Goal: Information Seeking & Learning: Learn about a topic

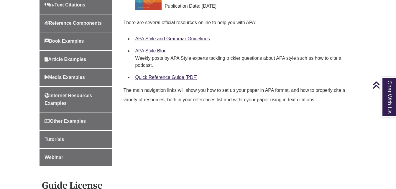
scroll to position [244, 0]
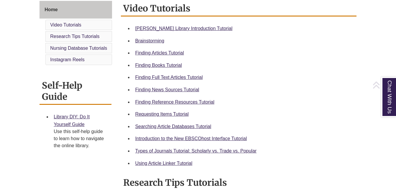
scroll to position [165, 0]
click at [172, 64] on link "Finding Books Tutorial" at bounding box center [158, 65] width 47 height 5
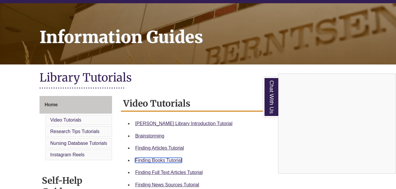
scroll to position [0, 0]
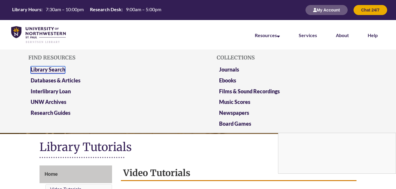
click at [58, 69] on link "Library Search" at bounding box center [48, 69] width 35 height 7
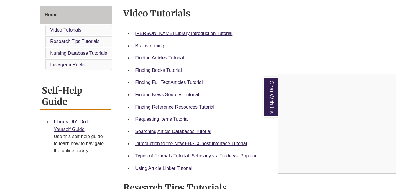
scroll to position [160, 0]
click at [179, 118] on div "Chat With Us" at bounding box center [198, 94] width 396 height 189
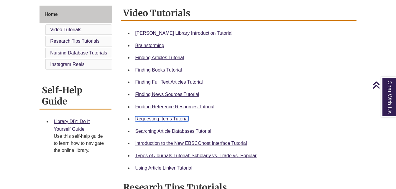
click at [182, 120] on link "Requesting Items Tutorial" at bounding box center [161, 119] width 53 height 5
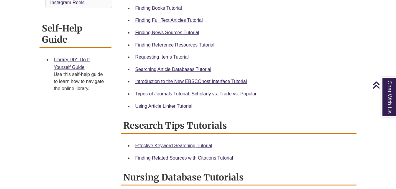
scroll to position [222, 0]
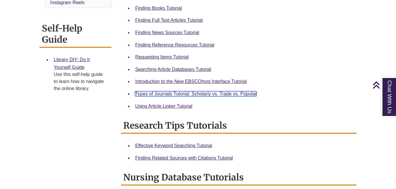
click at [193, 92] on link "Types of Journals Tutorial: Scholarly vs. Trade vs. Popular" at bounding box center [196, 93] width 122 height 5
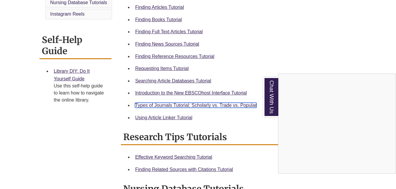
scroll to position [212, 0]
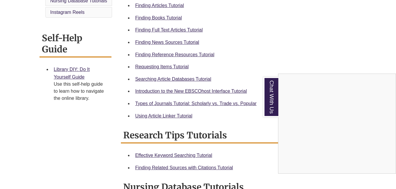
click at [204, 116] on div "Chat With Us" at bounding box center [198, 94] width 396 height 189
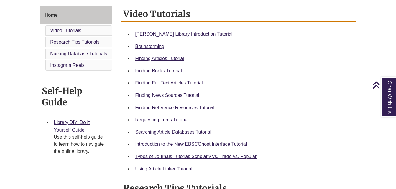
scroll to position [153, 0]
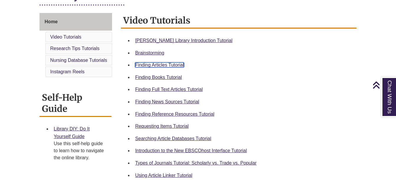
click at [171, 65] on link "Finding Articles Tutorial" at bounding box center [159, 65] width 49 height 5
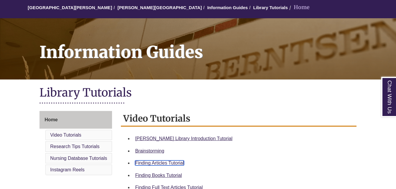
scroll to position [0, 0]
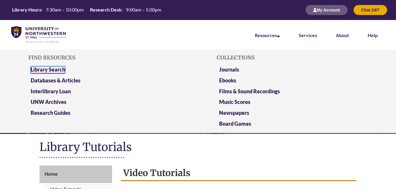
click at [58, 68] on link "Library Search" at bounding box center [48, 69] width 35 height 7
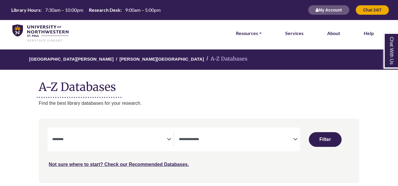
select select "Database Subject Filter"
select select "Database Types Filter"
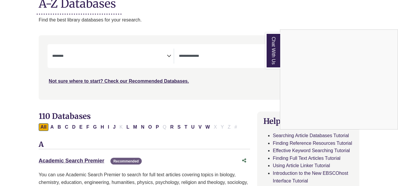
scroll to position [87, 0]
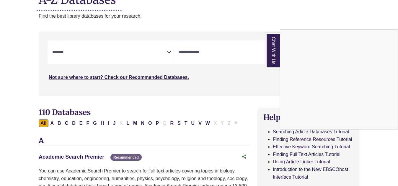
click at [162, 52] on div "Chat With Us" at bounding box center [199, 93] width 398 height 186
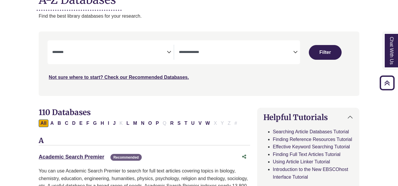
click at [169, 51] on icon "Search filters" at bounding box center [169, 51] width 4 height 9
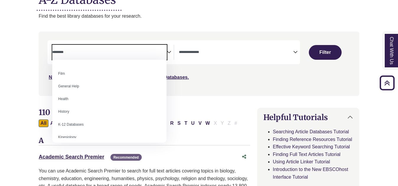
scroll to position [240, 0]
select select "*****"
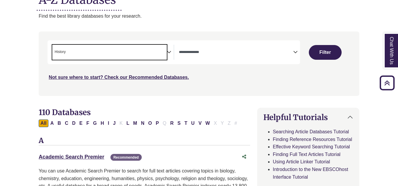
scroll to position [124, 0]
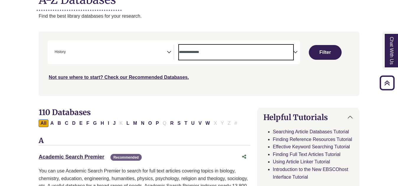
click at [286, 55] on textarea "Search" at bounding box center [236, 52] width 114 height 5
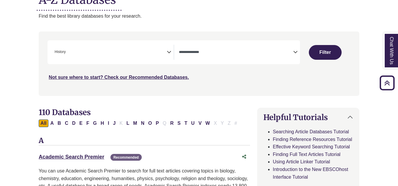
click at [170, 50] on icon "Search filters" at bounding box center [169, 51] width 4 height 9
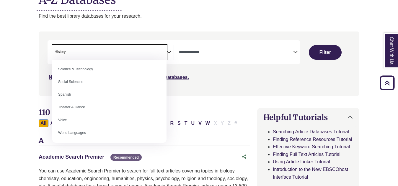
scroll to position [514, 0]
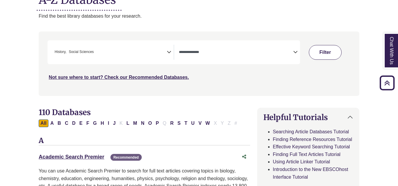
click at [327, 58] on button "Filter" at bounding box center [325, 52] width 32 height 15
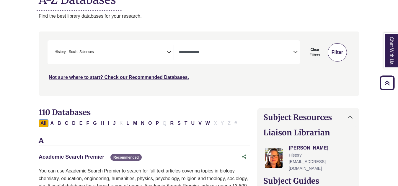
select select "Database Types Filter"
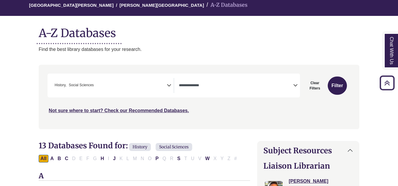
scroll to position [53, 0]
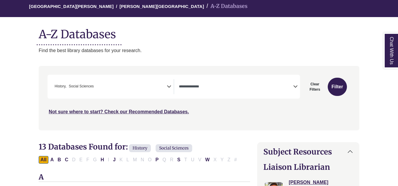
click at [166, 86] on span "× History × Social Sciences" at bounding box center [109, 86] width 114 height 15
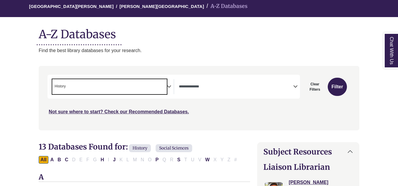
click at [170, 86] on icon "Search filters" at bounding box center [169, 85] width 4 height 9
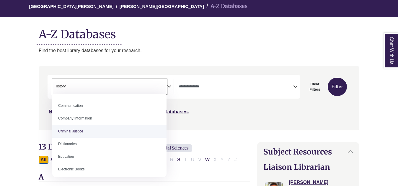
scroll to position [127, 0]
select select "Database Subject Filter"
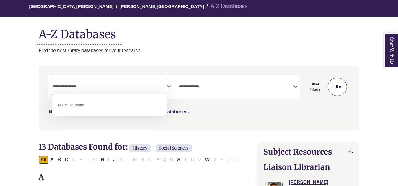
type textarea "**********"
click at [333, 88] on button "Filter" at bounding box center [336, 87] width 19 height 18
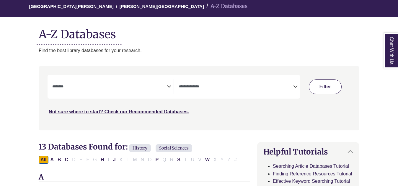
select select "Database Subject Filter"
select select "Database Types Filter"
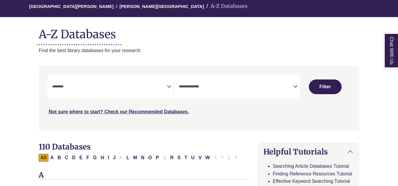
click at [168, 86] on icon "Search filters" at bounding box center [169, 85] width 4 height 9
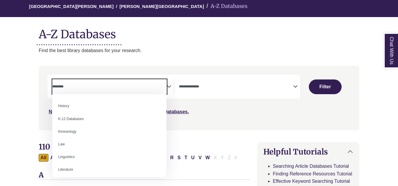
scroll to position [280, 0]
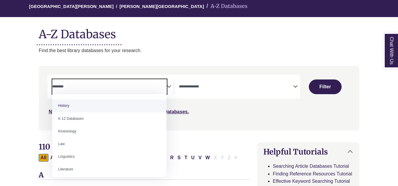
select select "*****"
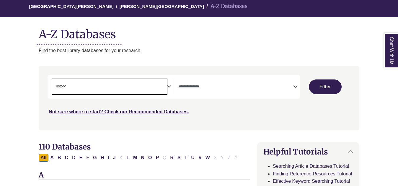
click at [169, 85] on icon "Search filters" at bounding box center [169, 85] width 4 height 9
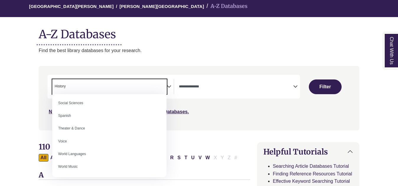
scroll to position [524, 0]
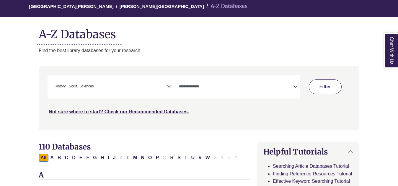
click at [323, 84] on button "Filter" at bounding box center [325, 87] width 32 height 15
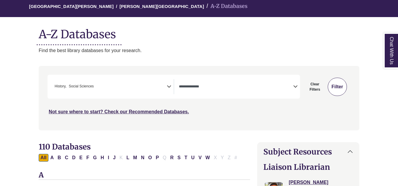
select select "Database Types Filter"
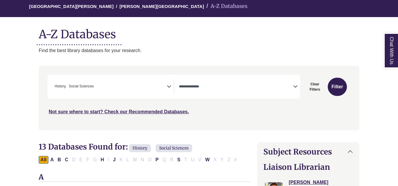
click at [291, 87] on textarea "Search" at bounding box center [236, 87] width 114 height 5
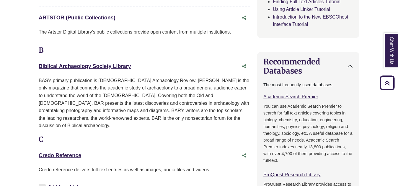
scroll to position [395, 0]
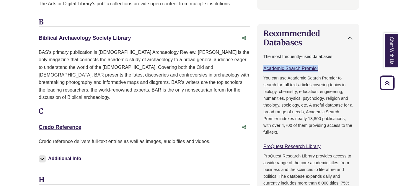
drag, startPoint x: 260, startPoint y: 61, endPoint x: 330, endPoint y: 60, distance: 70.5
click at [330, 60] on div "The most frequently-used databases Academic Search Premier This link opens in a…" at bounding box center [307, 129] width 101 height 154
copy link "Academic Search Premier"
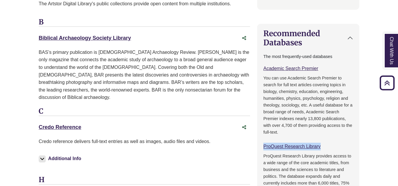
drag, startPoint x: 259, startPoint y: 140, endPoint x: 334, endPoint y: 142, distance: 75.2
click at [334, 142] on div "The most frequently-used databases Academic Search Premier This link opens in a…" at bounding box center [307, 129] width 101 height 154
copy link "ProQuest Research Library"
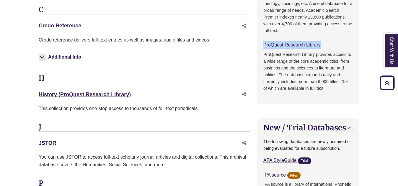
scroll to position [498, 0]
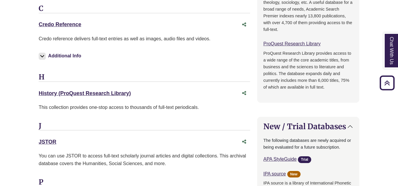
click at [255, 64] on div "Subject Resources Liaison Librarian Jessica Moore History jmmoore@unwsp.edu" at bounding box center [307, 98] width 109 height 802
drag, startPoint x: 34, startPoint y: 133, endPoint x: 60, endPoint y: 138, distance: 26.3
click at [60, 138] on div "**********" at bounding box center [199, 58] width 338 height 887
copy link "JSTOR"
click at [14, 71] on body "Skip to Main Content Library Hours: 7:30am – 10:00pm Research Desk: 9:00am – 5:…" at bounding box center [199, 88] width 398 height 1172
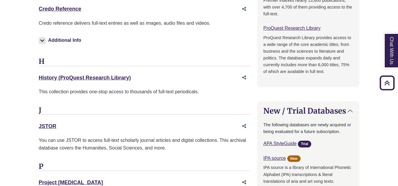
scroll to position [514, 0]
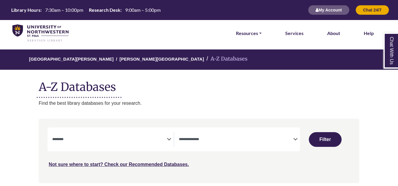
select select "Database Subject Filter"
select select "Database Types Filter"
select select "Database Subject Filter"
select select "Database Types Filter"
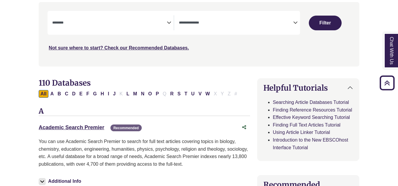
scroll to position [117, 0]
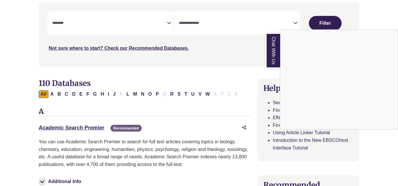
click at [69, 128] on div "Chat With Us" at bounding box center [199, 93] width 398 height 186
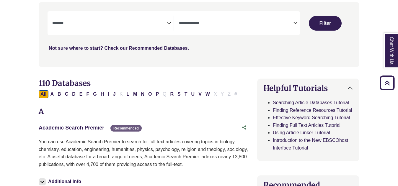
click at [75, 127] on link "Academic Search Premier This link opens in a new window" at bounding box center [71, 128] width 65 height 6
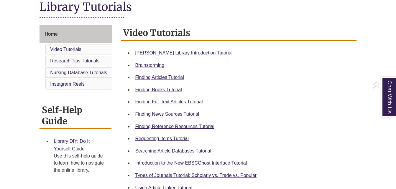
scroll to position [153, 0]
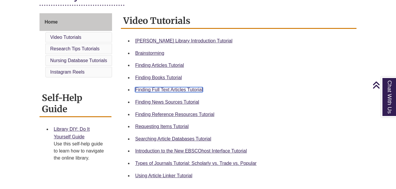
click at [181, 89] on link "Finding Full Text Articles Tutorial" at bounding box center [169, 89] width 68 height 5
